Goal: Task Accomplishment & Management: Complete application form

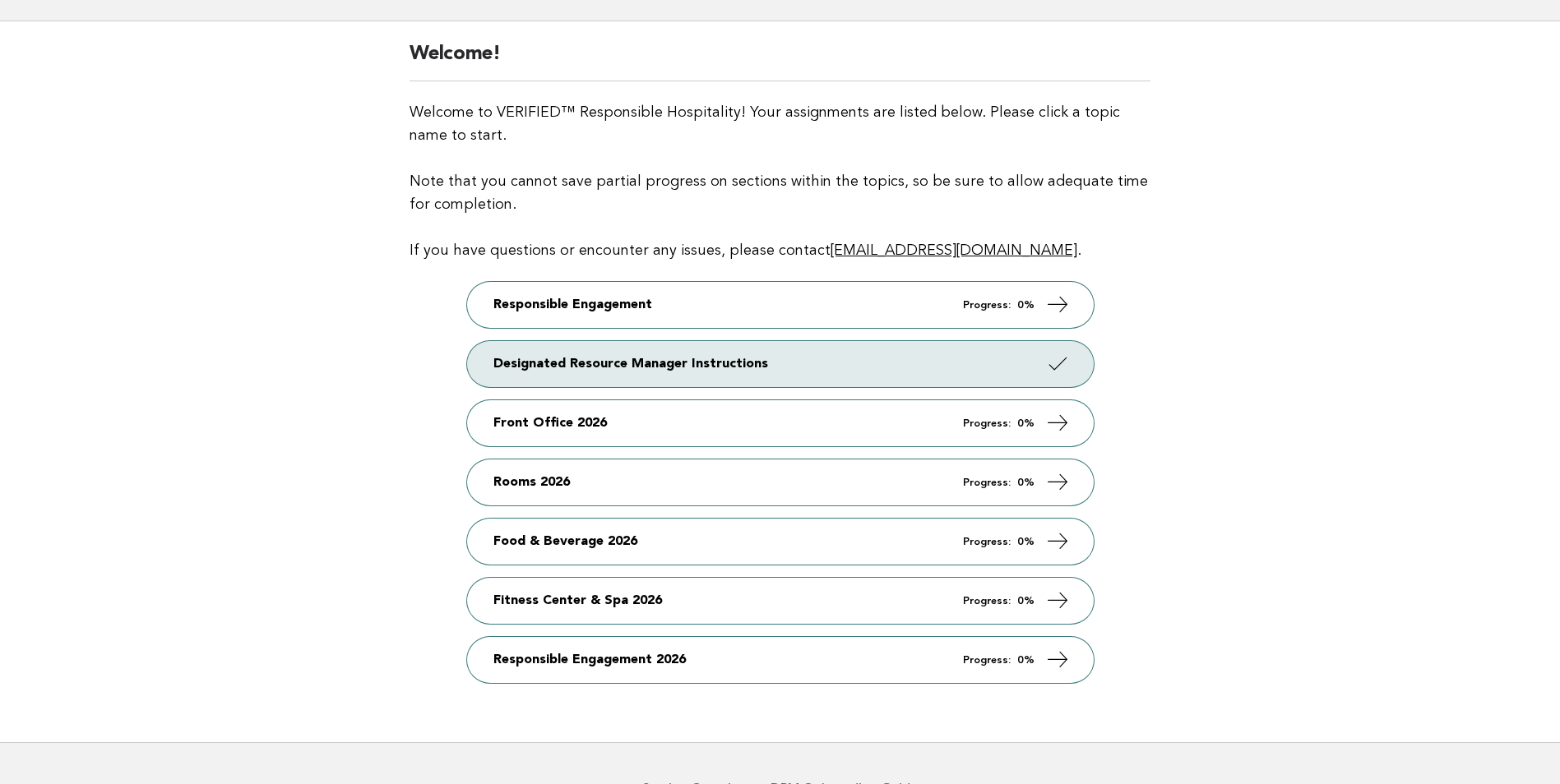
scroll to position [202, 0]
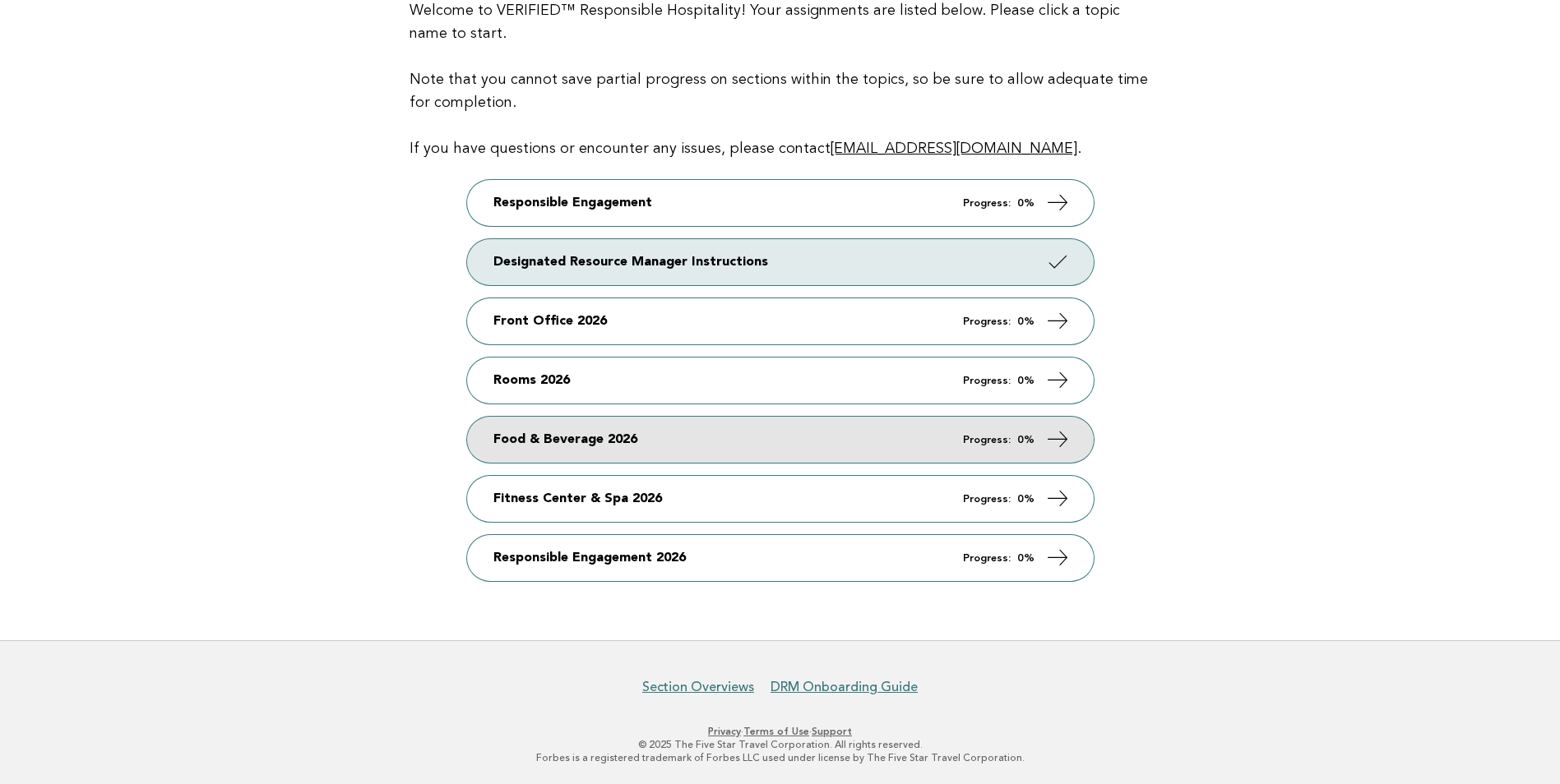
click at [602, 448] on link "Food & Beverage 2026 Progress: 0%" at bounding box center [780, 439] width 626 height 46
click at [1061, 436] on icon at bounding box center [1057, 439] width 24 height 24
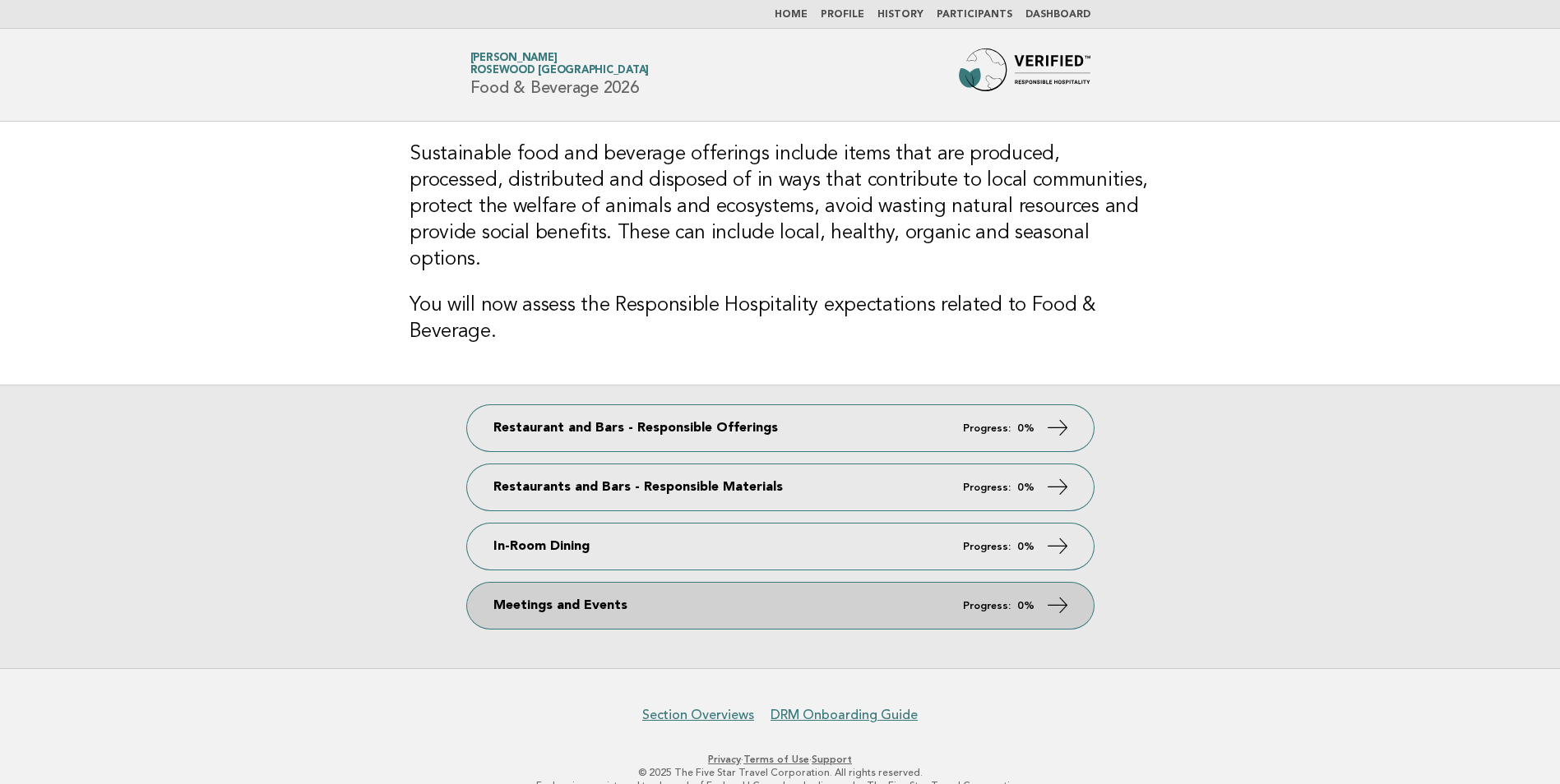
click at [1062, 593] on icon at bounding box center [1057, 605] width 24 height 24
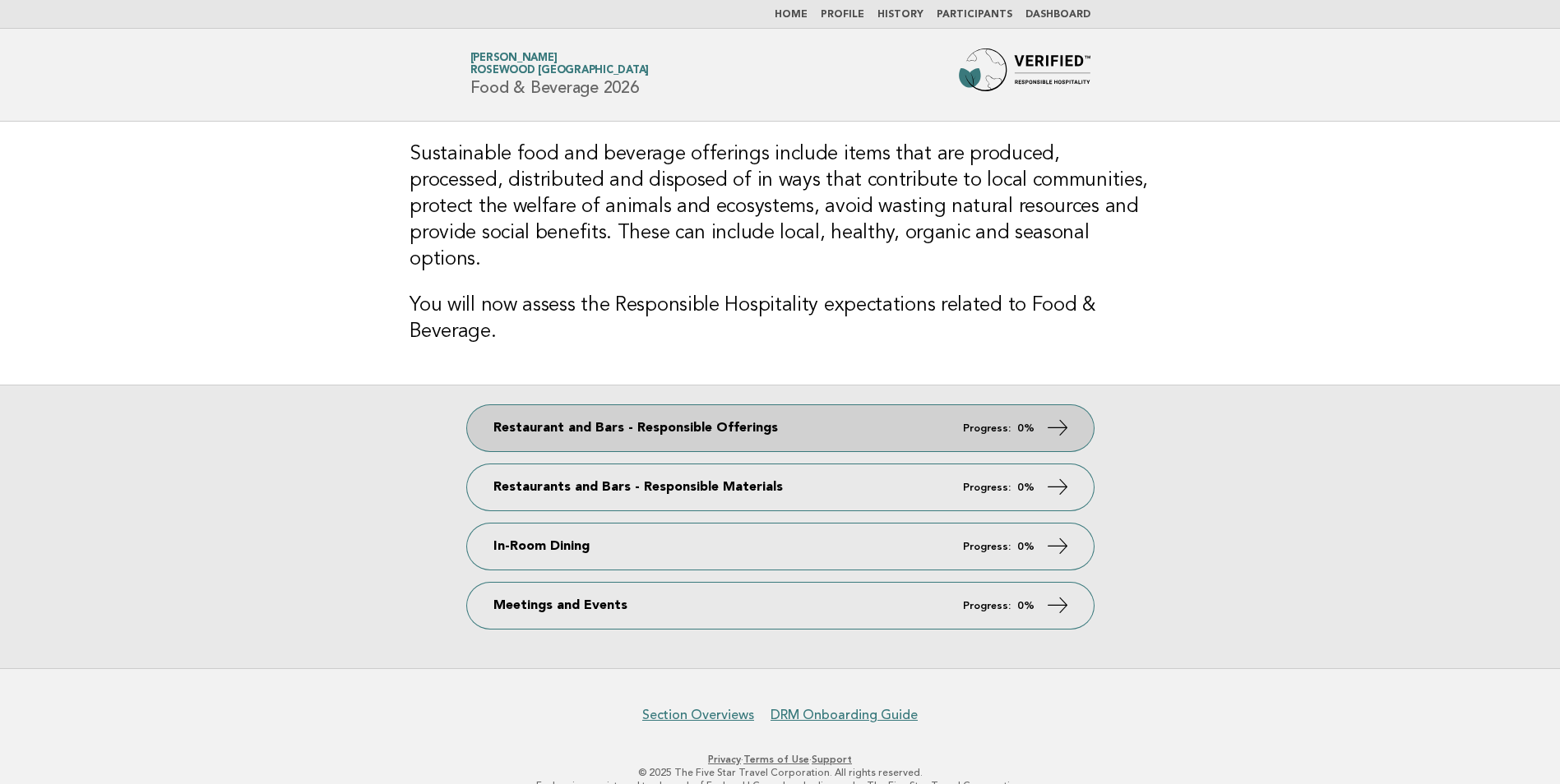
click at [764, 405] on link "Restaurant and Bars - Responsible Offerings Progress: 0%" at bounding box center [780, 427] width 626 height 46
click at [1064, 416] on icon at bounding box center [1057, 428] width 24 height 24
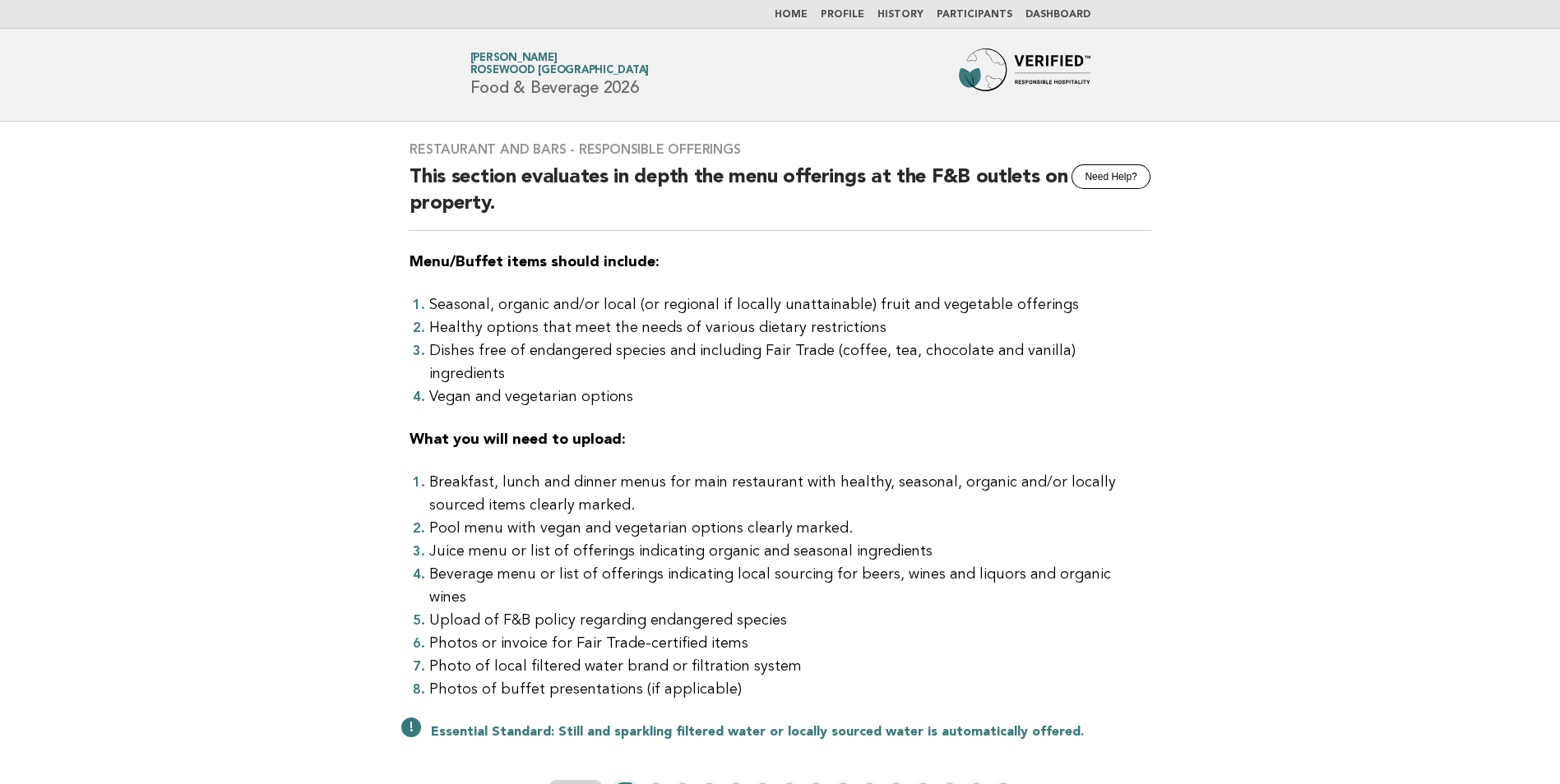
click at [979, 14] on link "Participants" at bounding box center [974, 14] width 76 height 9
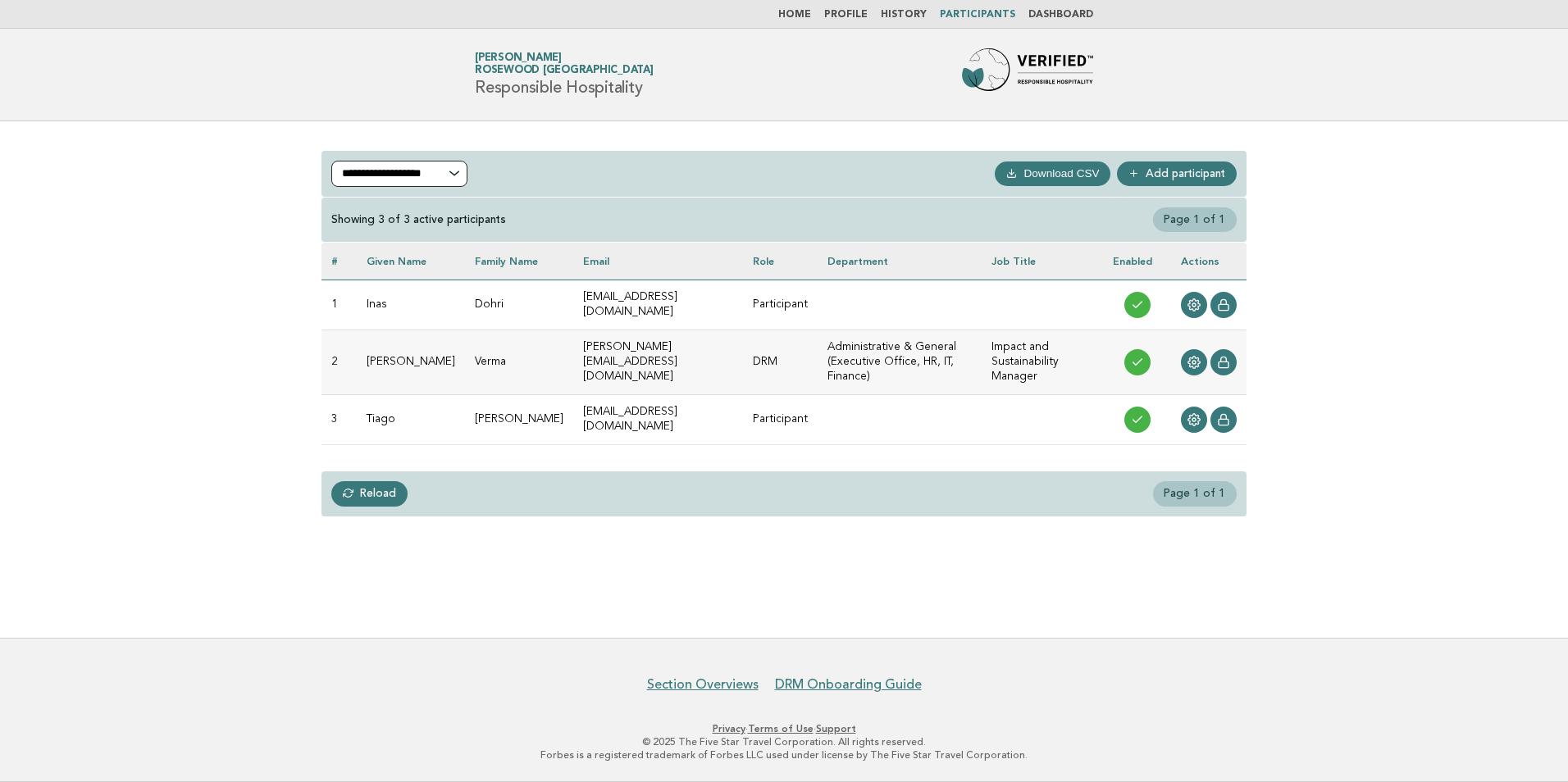
click at [414, 173] on select "**********" at bounding box center [400, 174] width 136 height 26
select select "***"
click at [332, 161] on select "**********" at bounding box center [400, 174] width 136 height 26
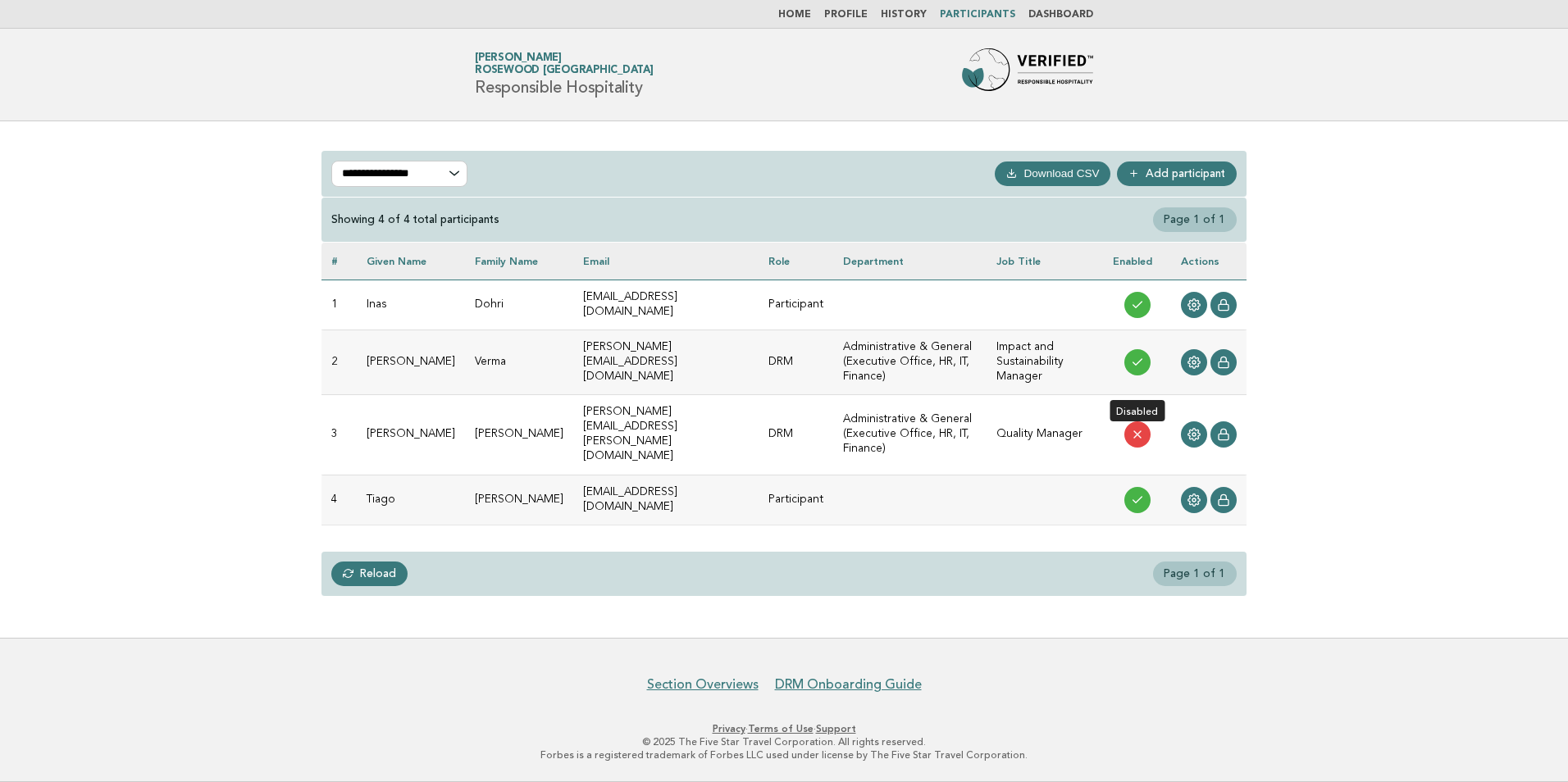
click at [1131, 428] on icon at bounding box center [1137, 434] width 13 height 13
click at [1167, 170] on link "Add participant" at bounding box center [1177, 174] width 120 height 25
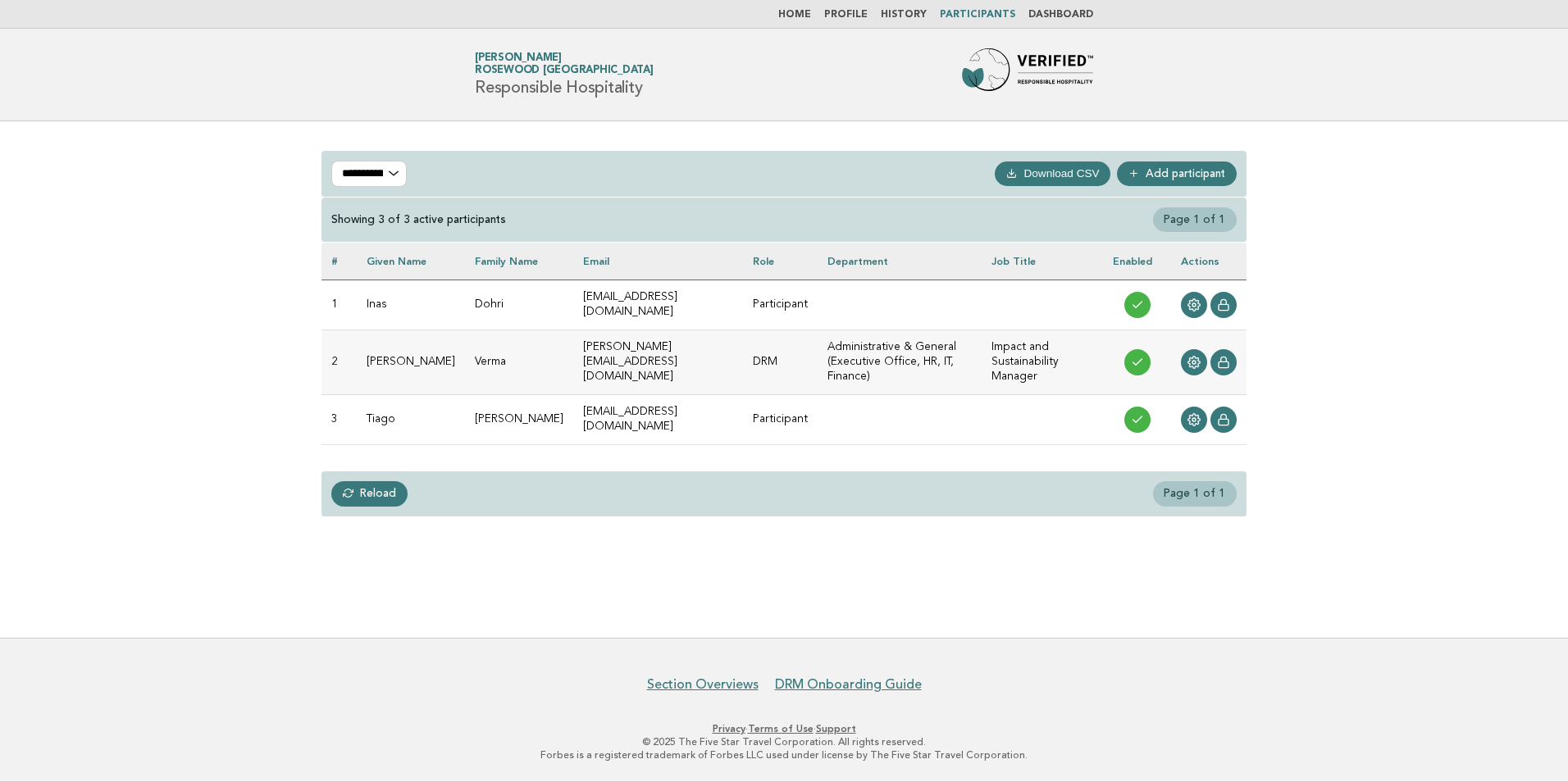
select select "***"
click at [793, 22] on nav "Home Profile History Participants Dashboard" at bounding box center [784, 14] width 1568 height 28
click at [805, 14] on link "Home" at bounding box center [794, 14] width 33 height 9
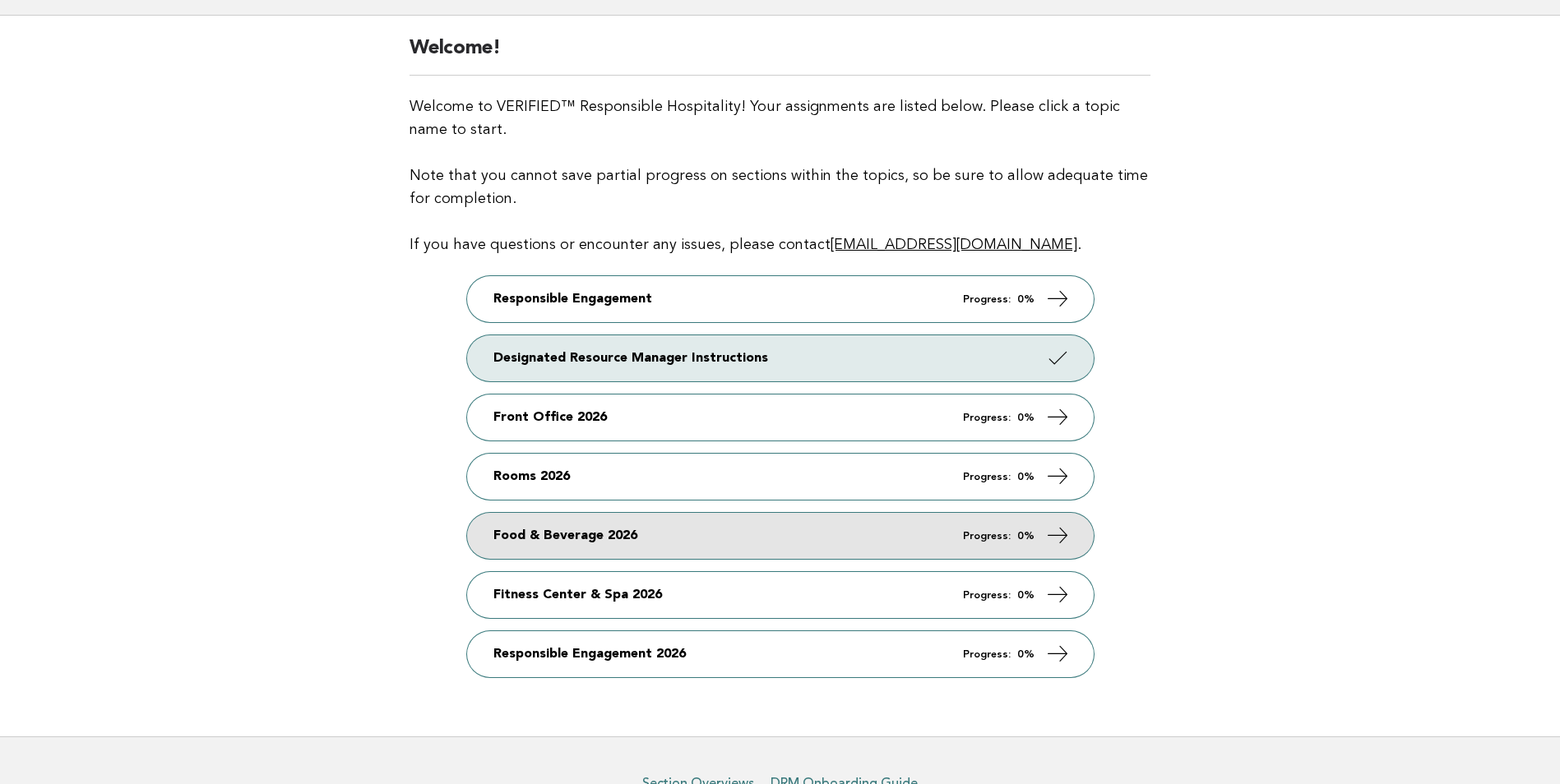
scroll to position [202, 0]
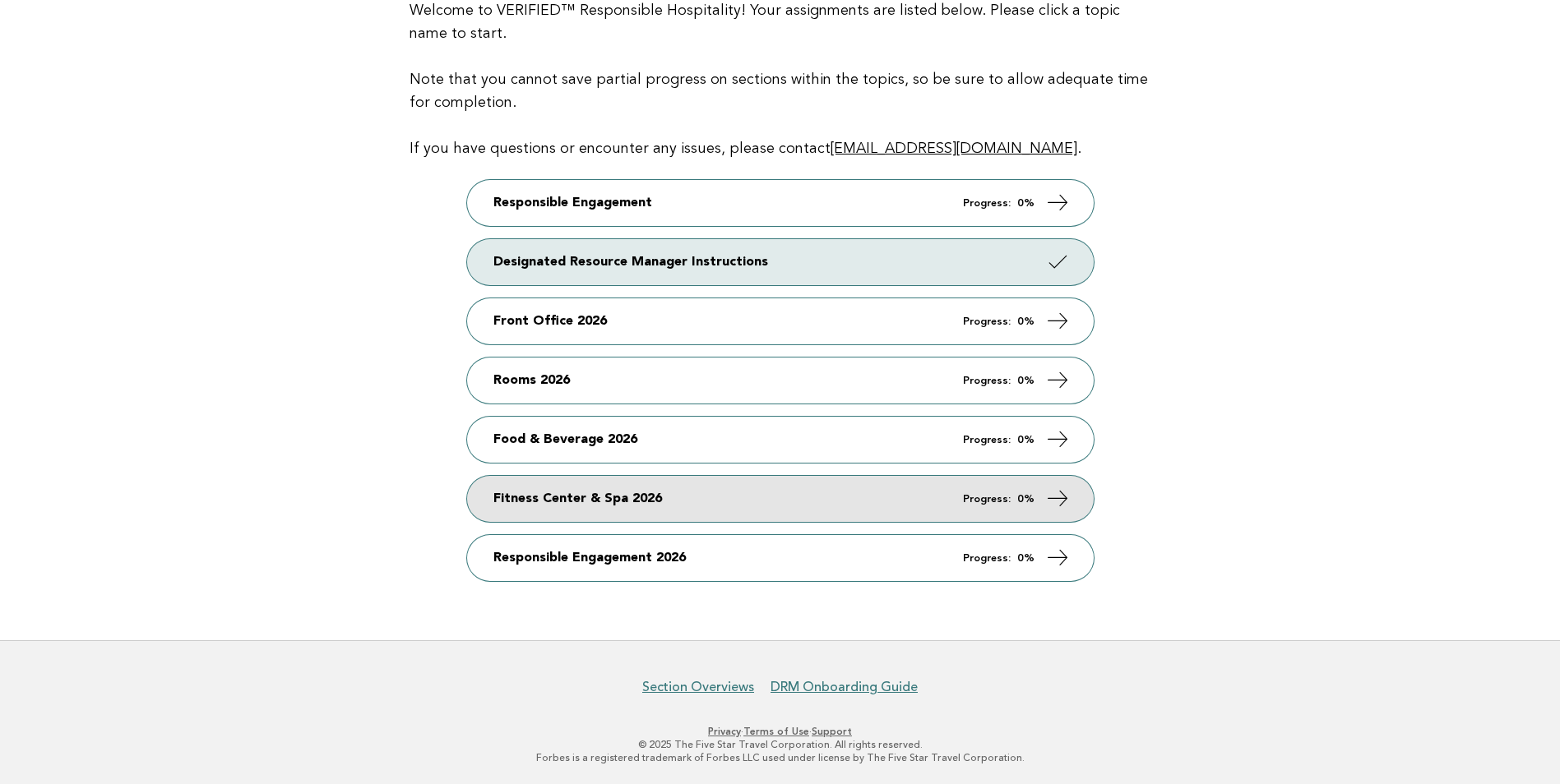
click at [535, 490] on link "Fitness Center & Spa 2026 Progress: 0%" at bounding box center [780, 498] width 626 height 46
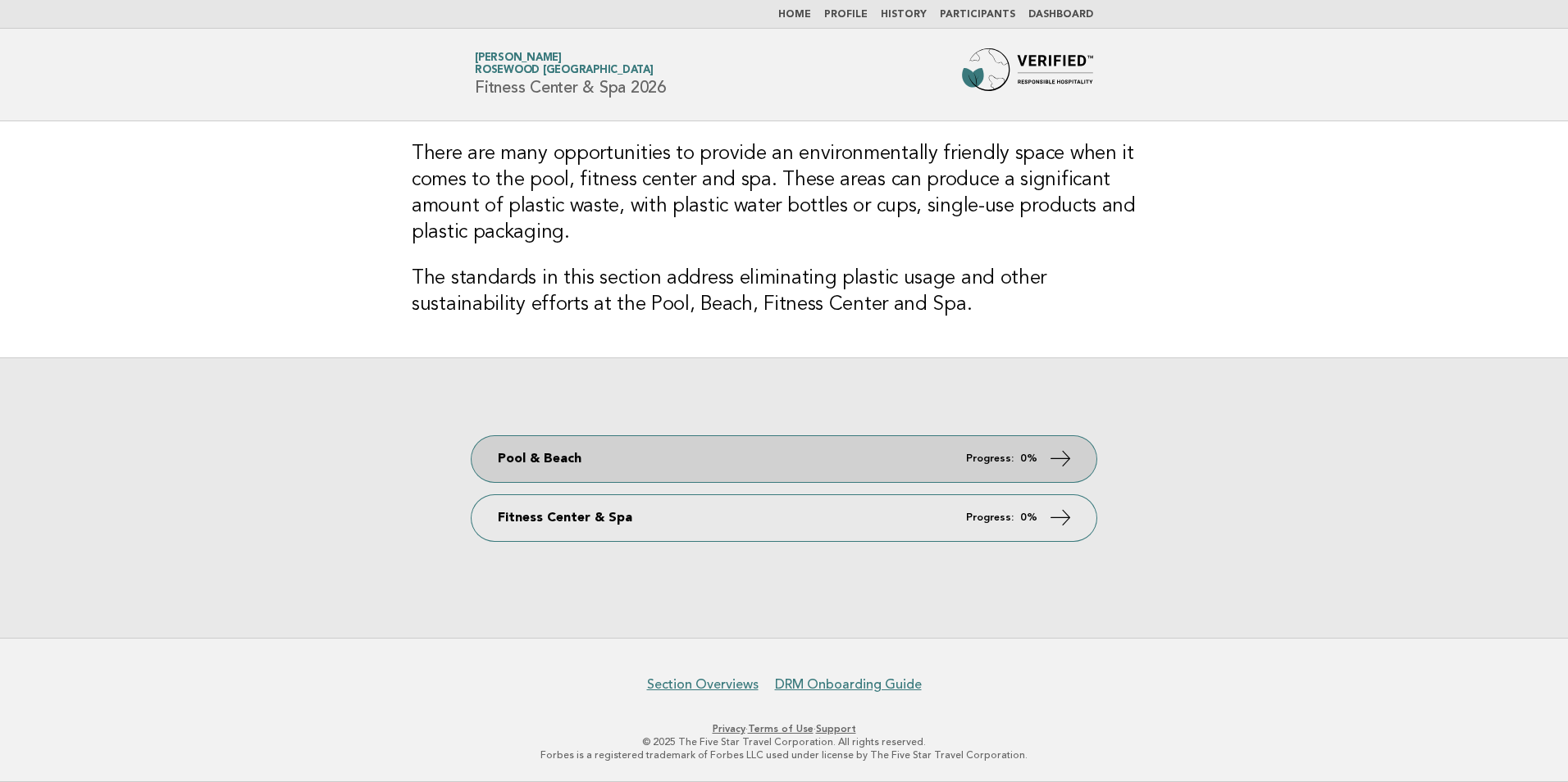
click at [539, 474] on link "Pool & Beach Progress: 0%" at bounding box center [783, 458] width 625 height 46
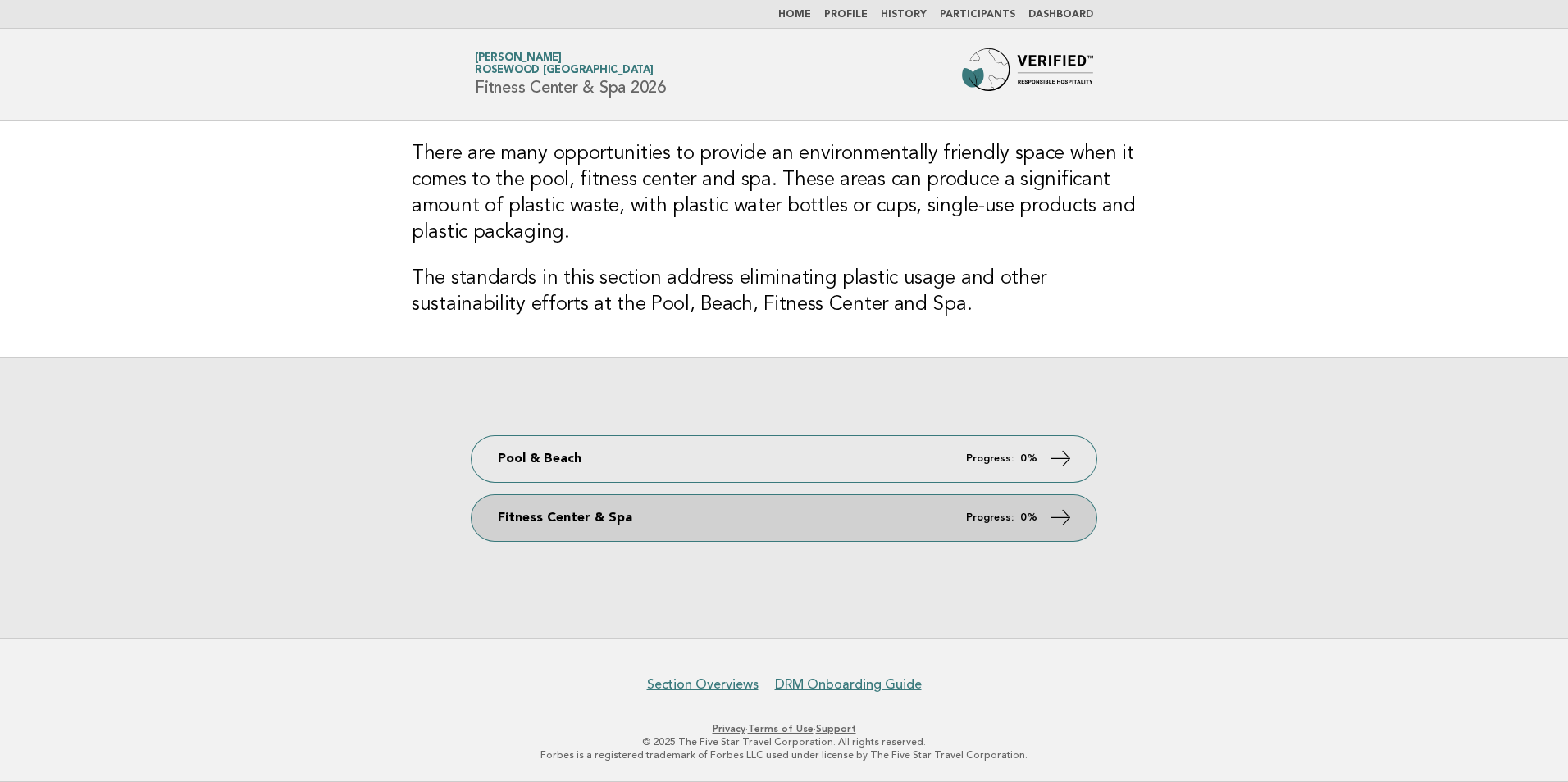
click at [867, 524] on link "Fitness Center & Spa Progress: 0%" at bounding box center [783, 518] width 625 height 46
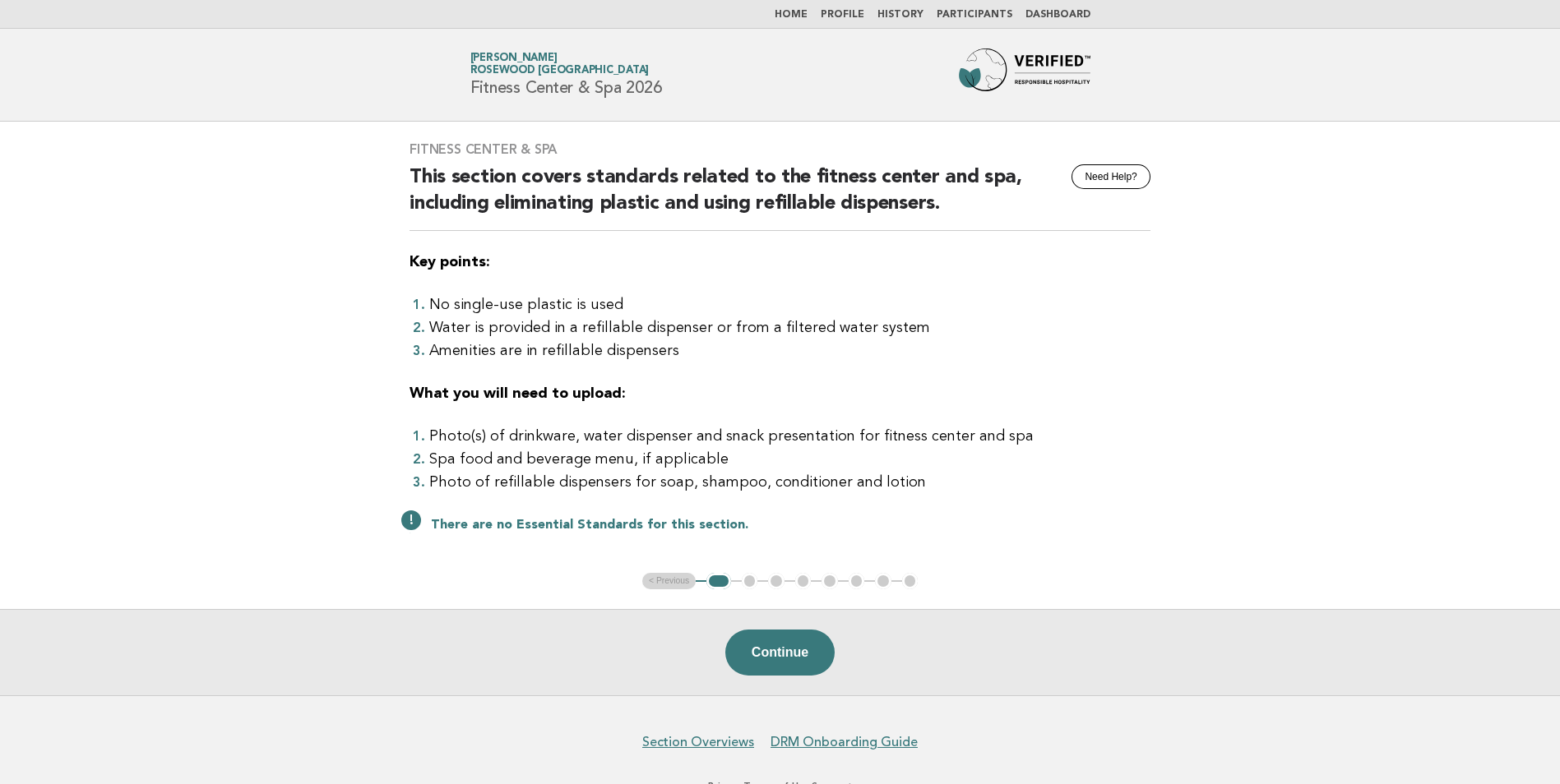
click at [545, 74] on span "Rosewood [GEOGRAPHIC_DATA]" at bounding box center [561, 71] width 180 height 10
click at [808, 11] on link "Home" at bounding box center [791, 14] width 33 height 9
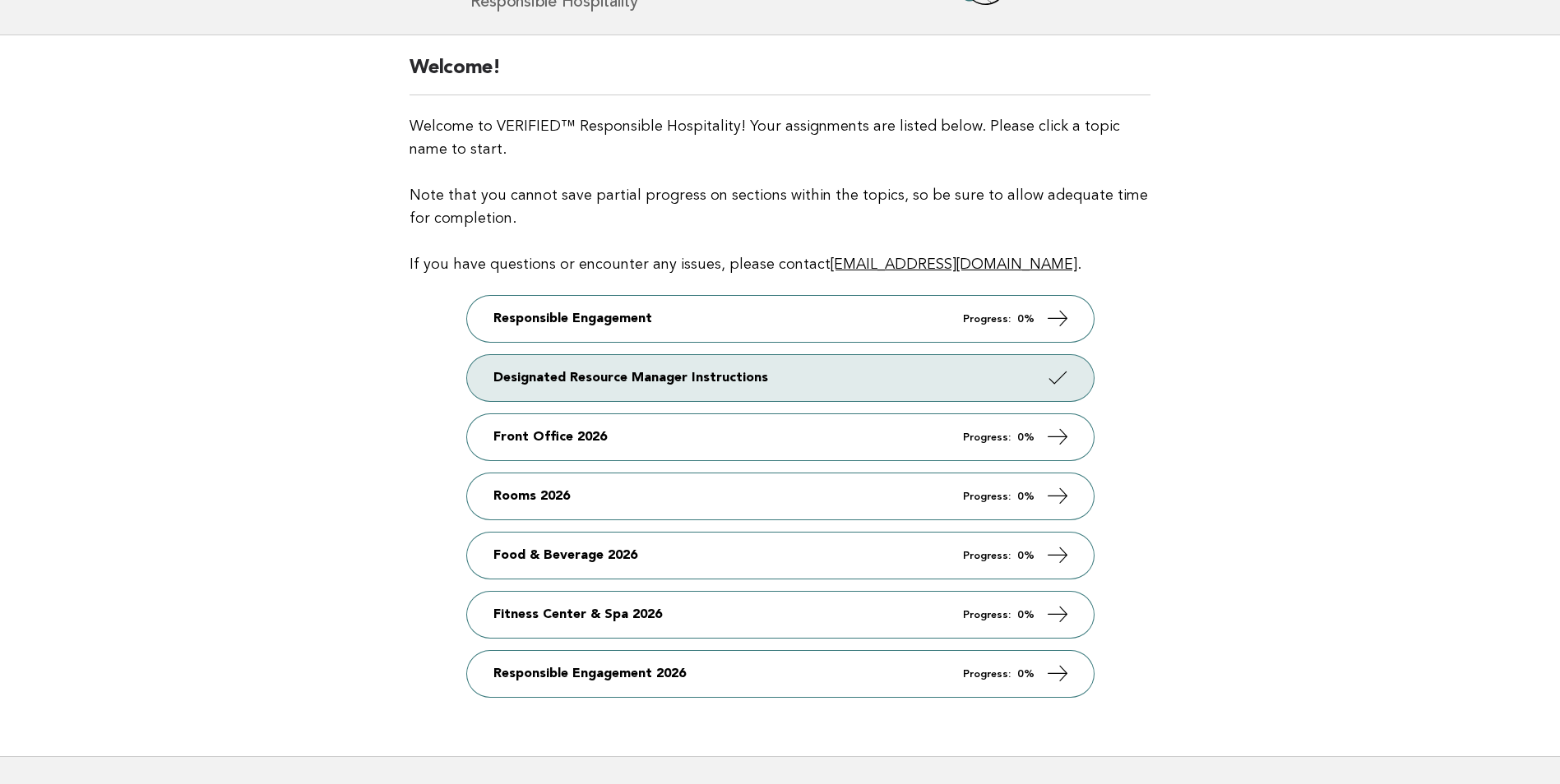
scroll to position [202, 0]
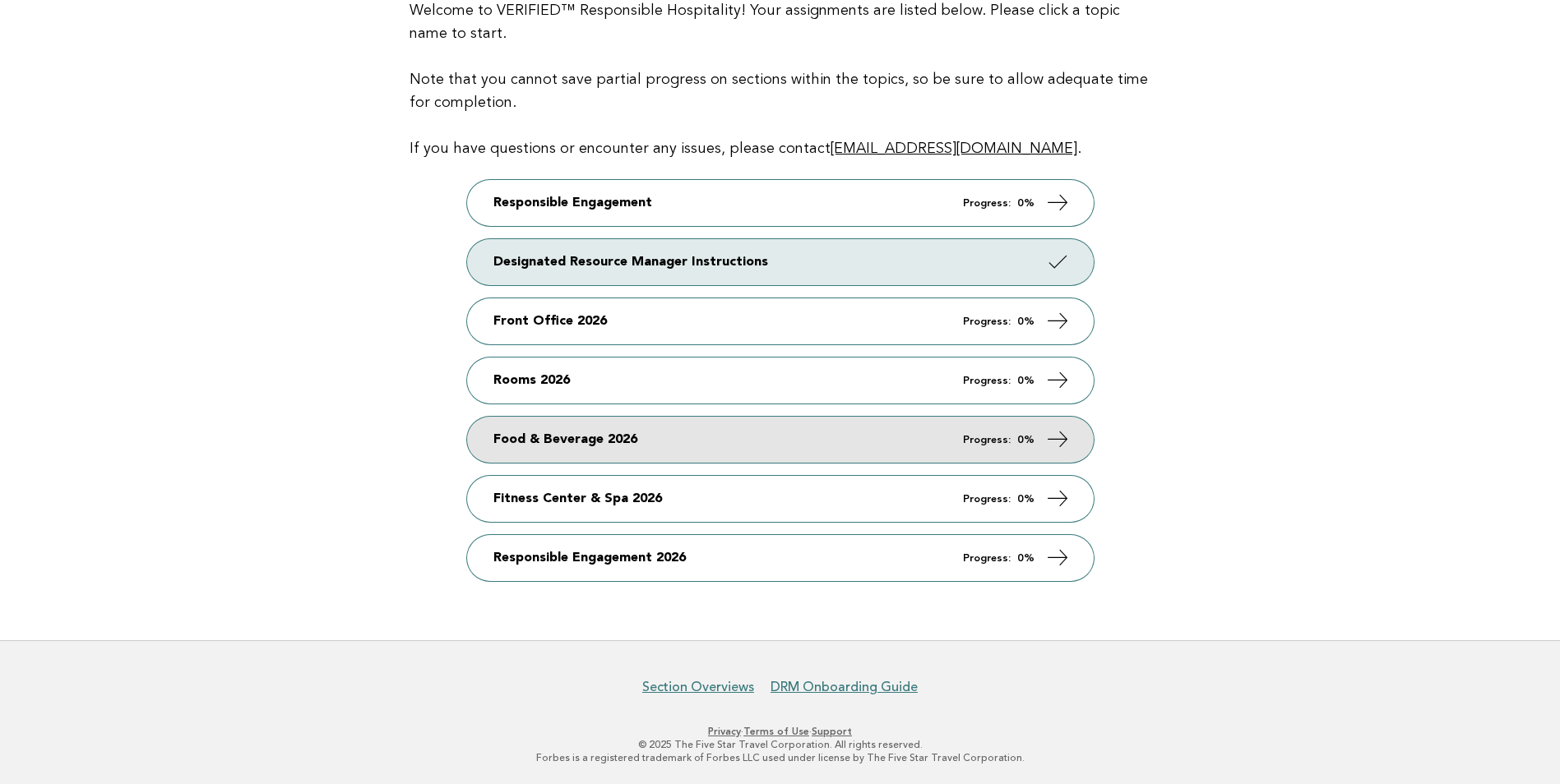
click at [694, 446] on link "Food & Beverage 2026 Progress: 0%" at bounding box center [780, 439] width 626 height 46
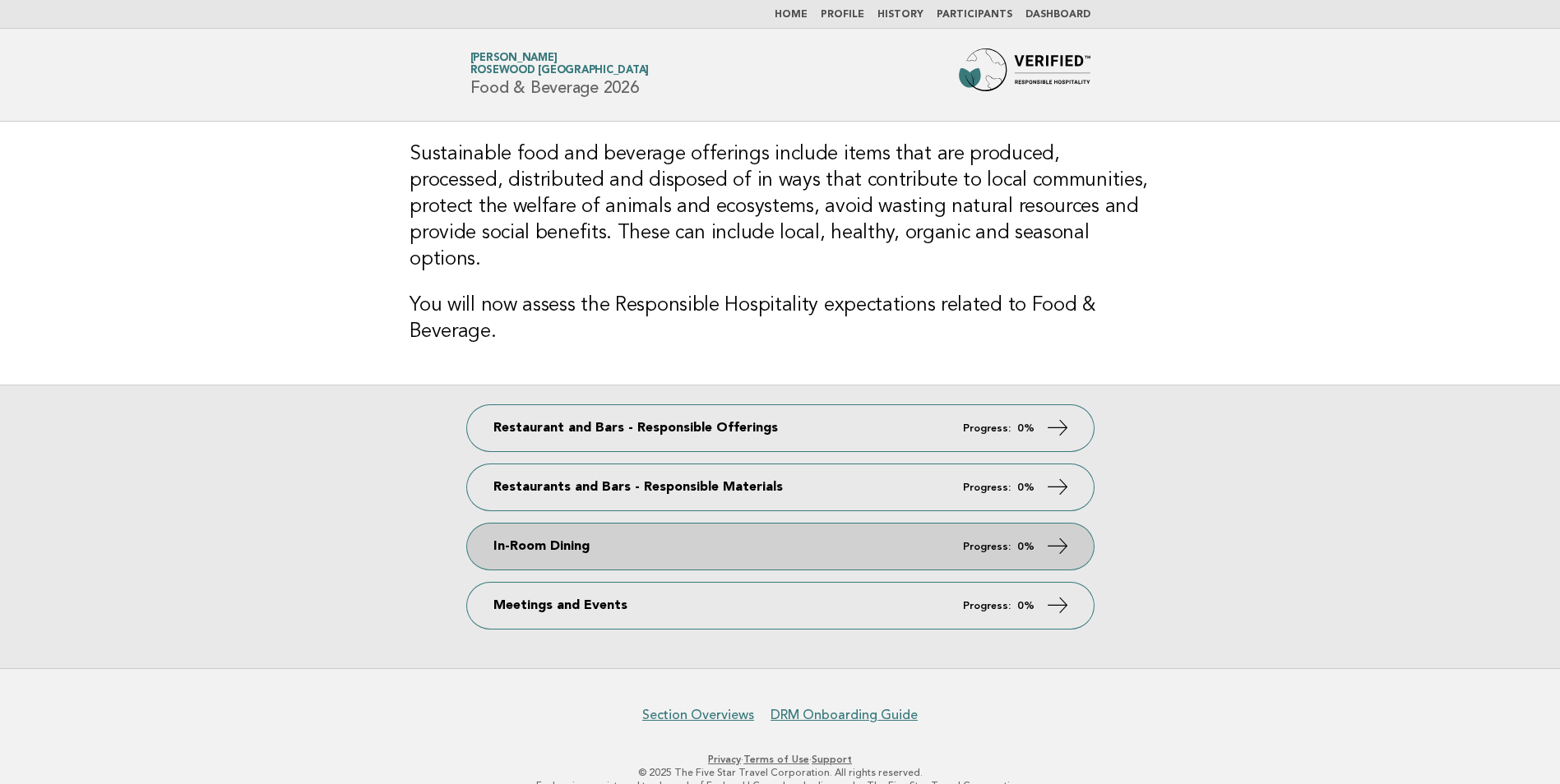
click at [608, 523] on link "In-Room Dining Progress: 0%" at bounding box center [780, 546] width 626 height 46
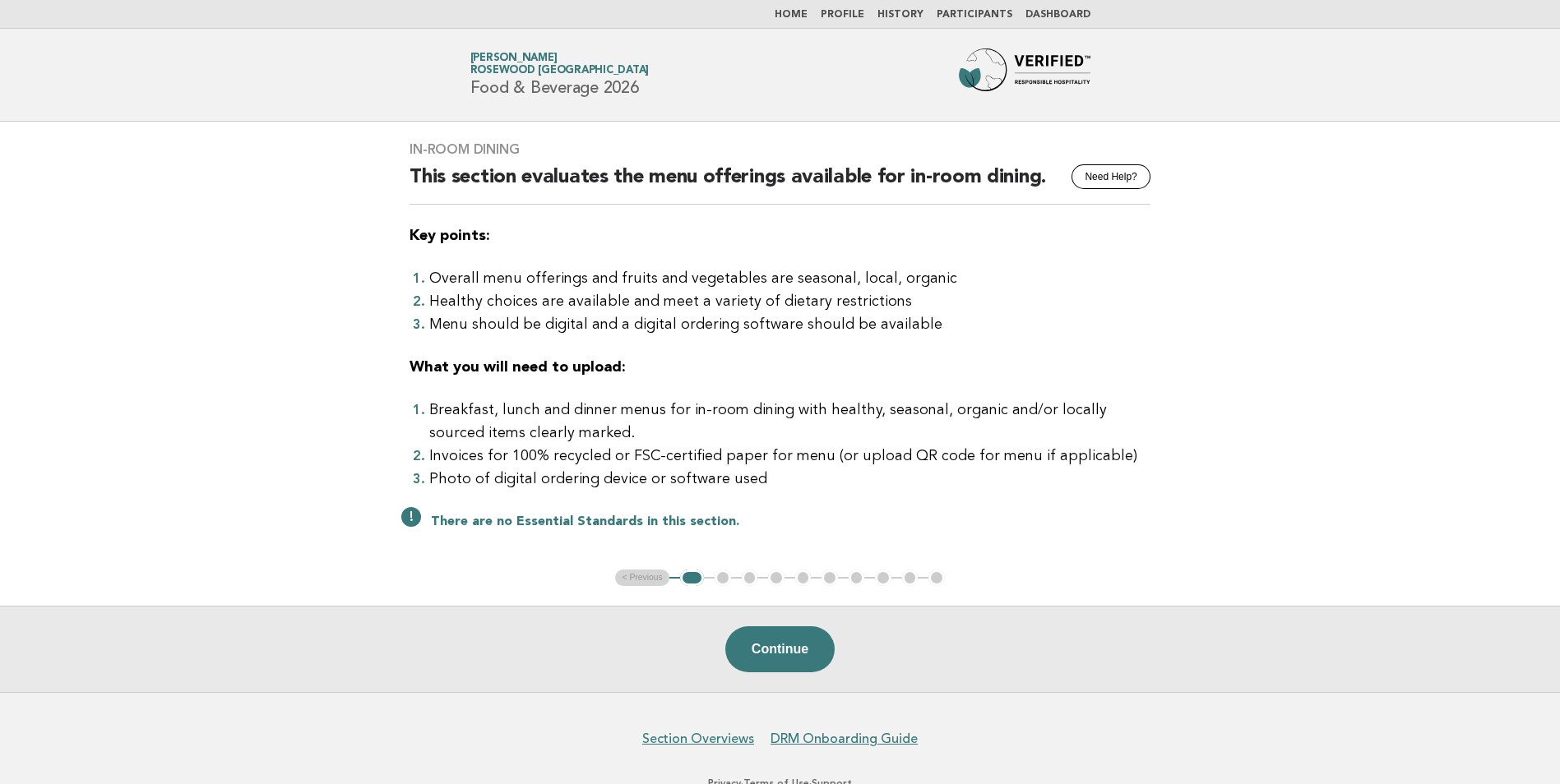
click at [574, 505] on div "In-Room Dining Need Help? This section evaluates the menu offerings available f…" at bounding box center [779, 345] width 780 height 448
click at [572, 505] on div "In-Room Dining Need Help? This section evaluates the menu offerings available f…" at bounding box center [779, 345] width 780 height 448
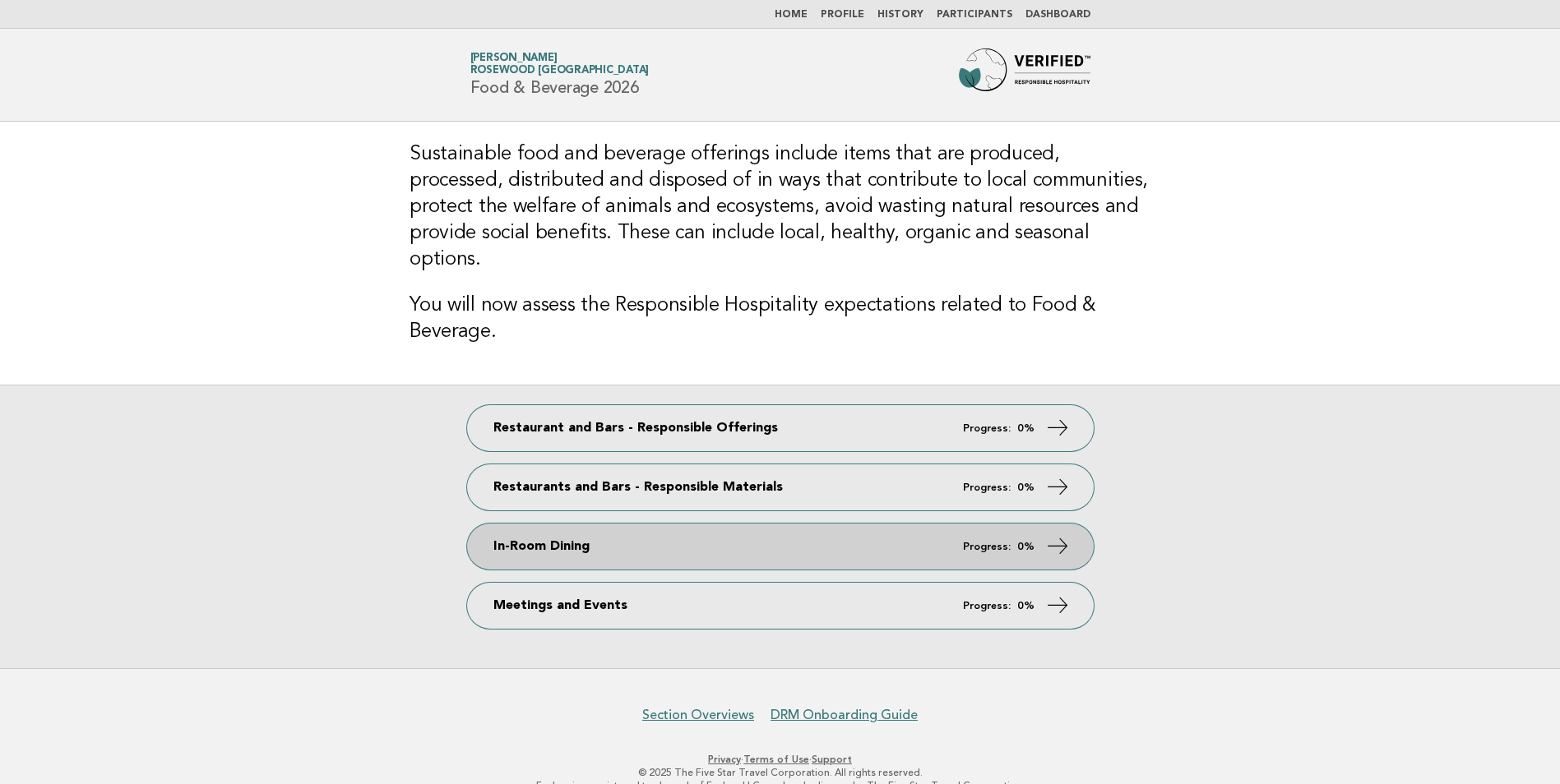
click at [626, 523] on link "In-Room Dining Progress: 0%" at bounding box center [780, 546] width 626 height 46
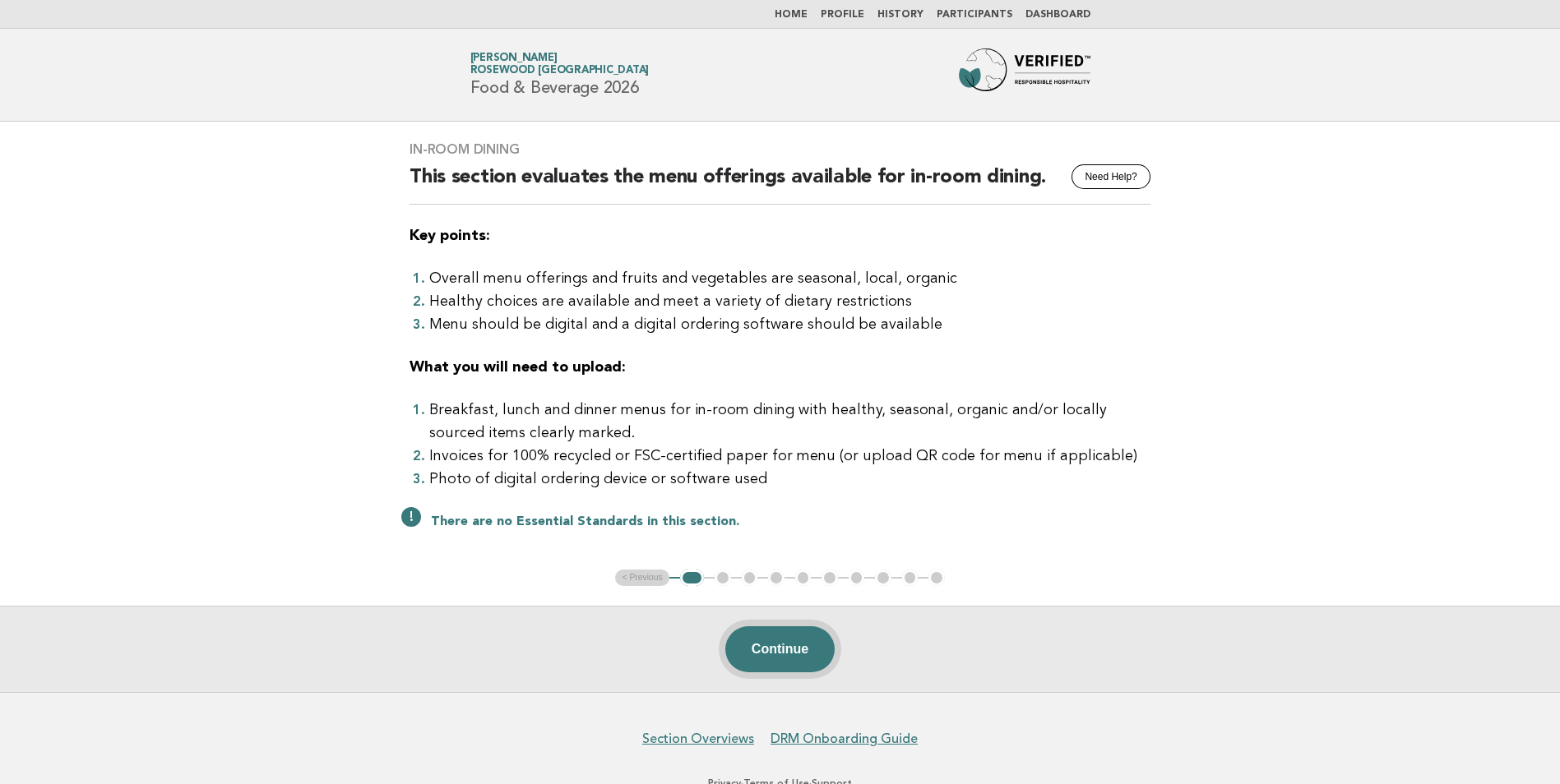
click at [802, 659] on button "Continue" at bounding box center [780, 648] width 110 height 46
